Goal: Find specific page/section: Find specific page/section

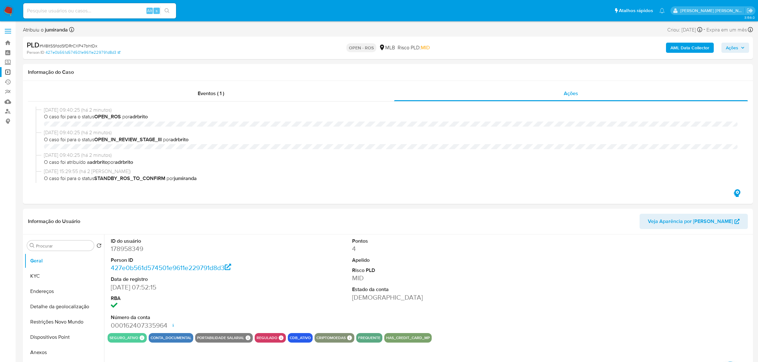
select select "10"
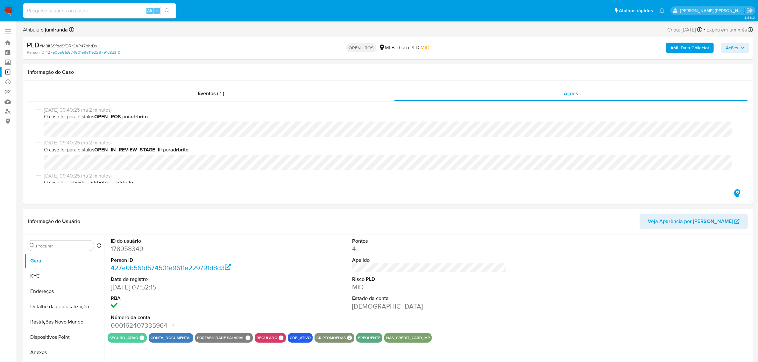
click at [9, 29] on span at bounding box center [8, 29] width 6 height 1
click at [0, 0] on input "checkbox" at bounding box center [0, 0] width 0 height 0
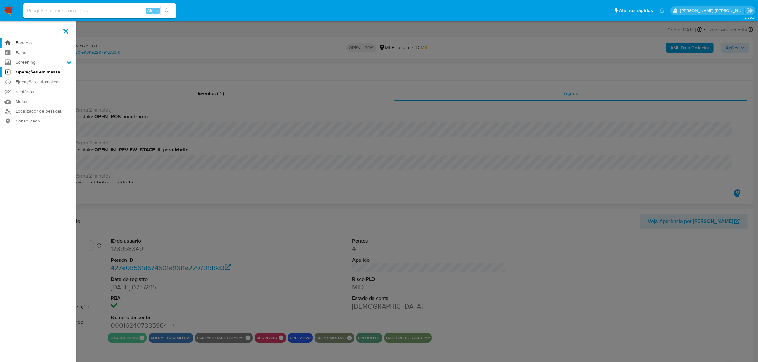
click at [21, 43] on link "Bandeja" at bounding box center [38, 43] width 76 height 10
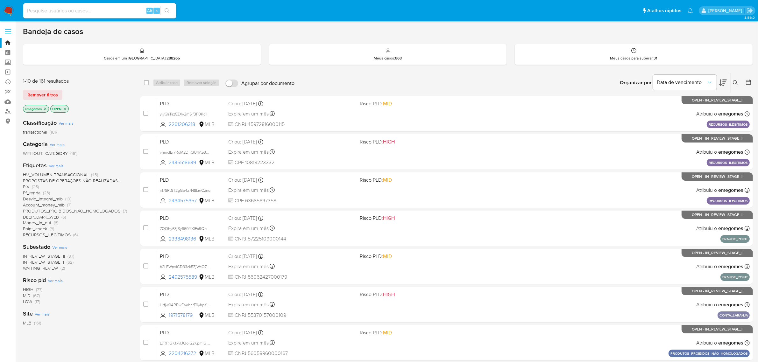
click at [34, 193] on span "Pf_renda" at bounding box center [32, 193] width 18 height 6
